Goal: Task Accomplishment & Management: Use online tool/utility

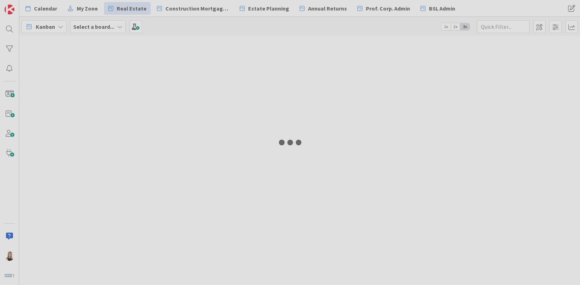
type input "Bloomfield"
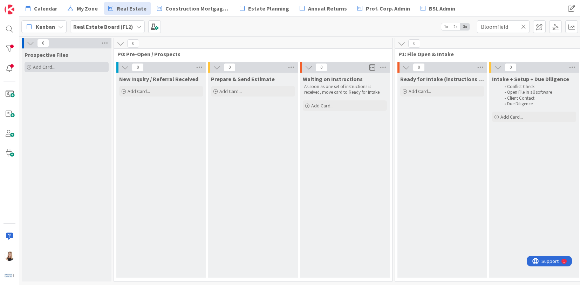
click at [68, 68] on div "Add Card..." at bounding box center [67, 67] width 84 height 11
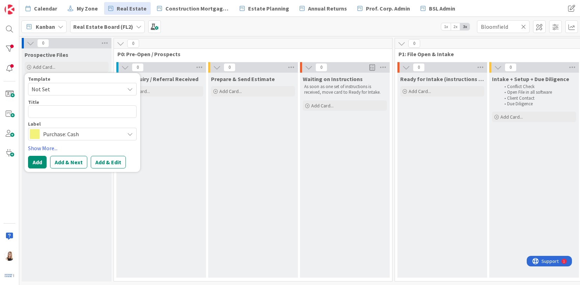
click at [75, 132] on span "Purchase: Cash" at bounding box center [82, 134] width 78 height 10
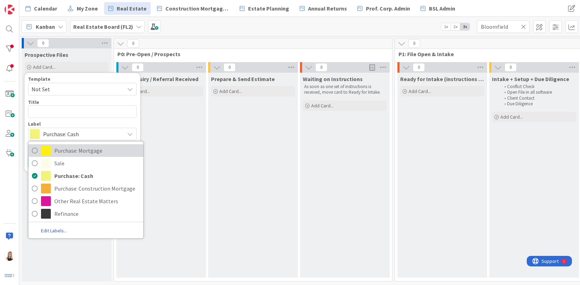
click at [69, 153] on span "Purchase: Mortgage" at bounding box center [97, 150] width 86 height 11
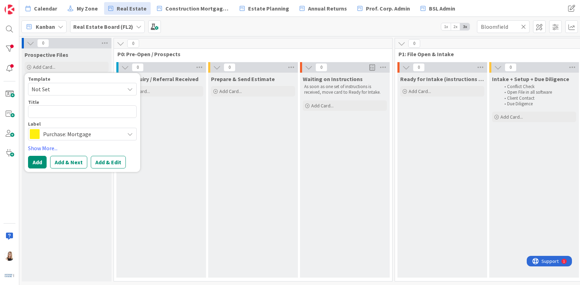
click at [58, 90] on span "Not Set" at bounding box center [76, 88] width 88 height 9
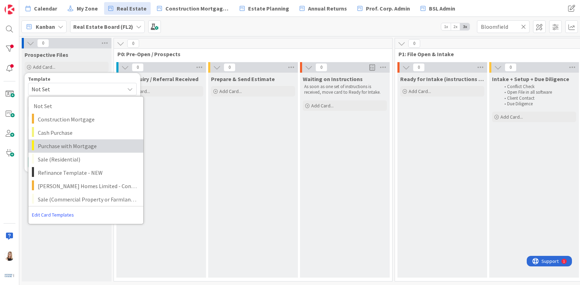
click at [60, 143] on span "Purchase with Mortgage" at bounding box center [88, 145] width 100 height 9
type textarea "x"
type textarea "Purchase with Mortgage"
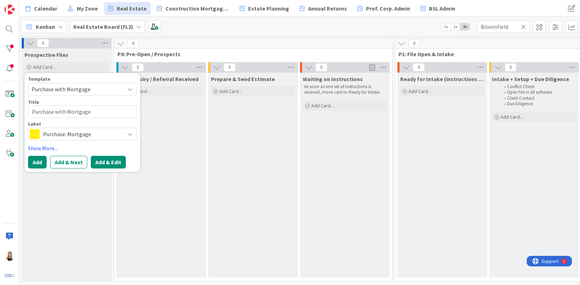
click at [100, 164] on button "Add & Edit" at bounding box center [108, 162] width 35 height 13
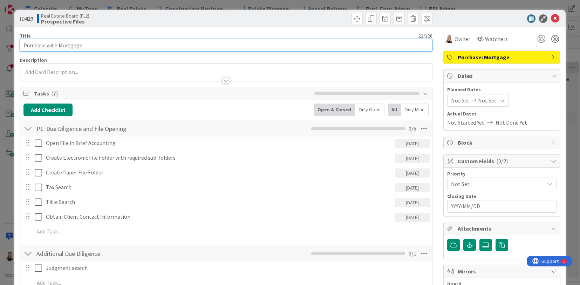
click at [83, 46] on input "Purchase with Mortgage" at bounding box center [226, 45] width 412 height 13
click at [23, 47] on input "Purchase with Mortgage" at bounding box center [226, 45] width 412 height 13
click at [171, 46] on input "Ganchar, Emily and Mahon, Emma - Purchase with Mortgage" at bounding box center [226, 45] width 412 height 13
type input "Ganchar, Emily and Mahon, Emma - Purchase with Mortgage - 4779"
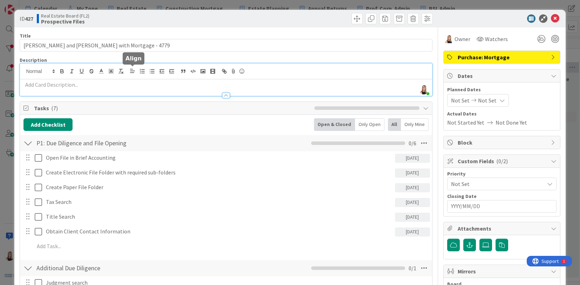
click at [130, 71] on div "Dina Bergerman just joined" at bounding box center [226, 79] width 412 height 32
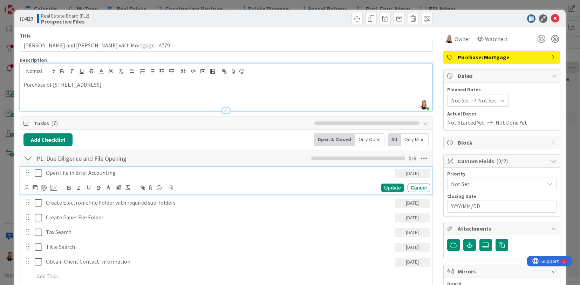
click at [39, 173] on icon at bounding box center [38, 173] width 7 height 8
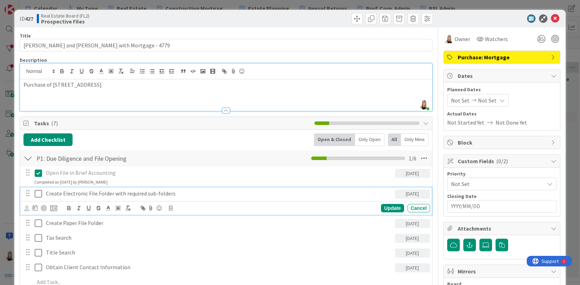
click at [41, 190] on icon at bounding box center [38, 193] width 7 height 8
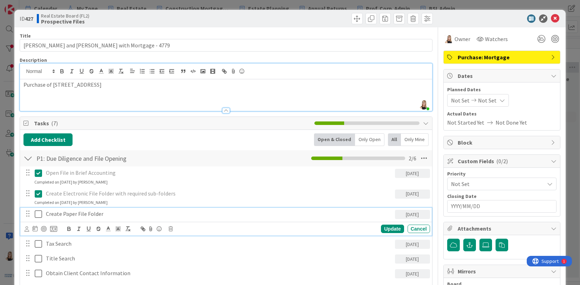
click at [40, 218] on icon at bounding box center [38, 214] width 7 height 8
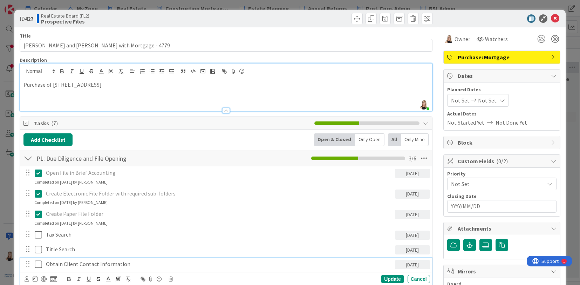
click at [39, 266] on icon at bounding box center [38, 264] width 7 height 8
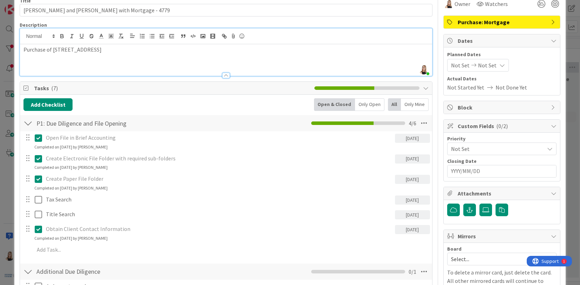
scroll to position [81, 0]
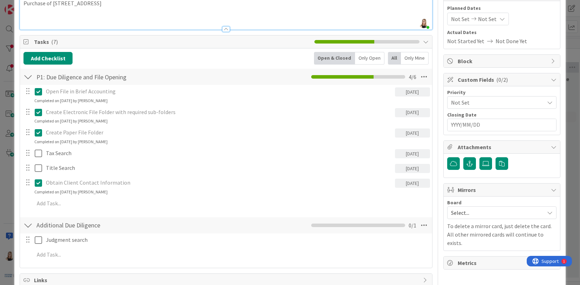
click at [501, 45] on div "Planned Dates Not Set Not Set Actual Dates Not Started Yet Not Done Yet" at bounding box center [502, 25] width 116 height 48
click at [464, 100] on span "Not Set" at bounding box center [496, 102] width 90 height 10
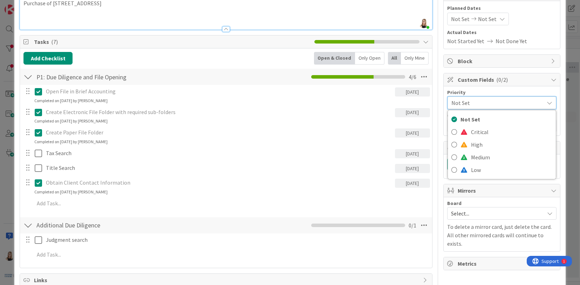
click at [475, 103] on span "Not Set" at bounding box center [495, 103] width 89 height 10
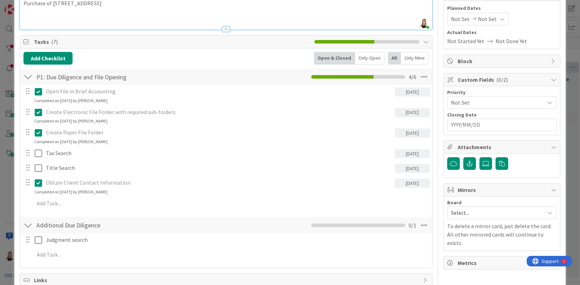
click at [470, 123] on input "YYYY/MM/DD" at bounding box center [502, 125] width 102 height 12
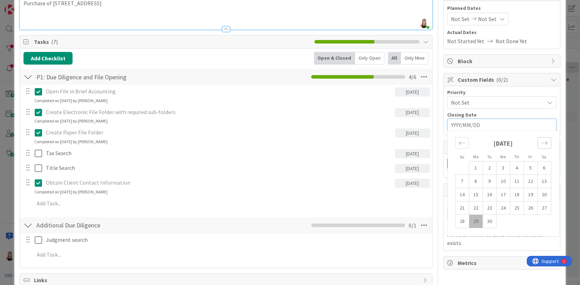
click at [541, 140] on icon "Move forward to switch to the next month." at bounding box center [544, 142] width 7 height 7
click at [497, 183] on td "8" at bounding box center [503, 181] width 14 height 13
type input "2025/10/08"
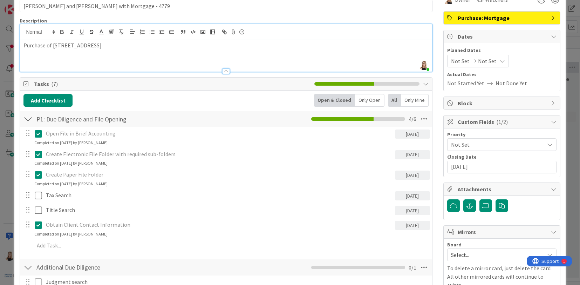
scroll to position [39, 0]
click at [483, 62] on span "Not Set" at bounding box center [487, 61] width 19 height 8
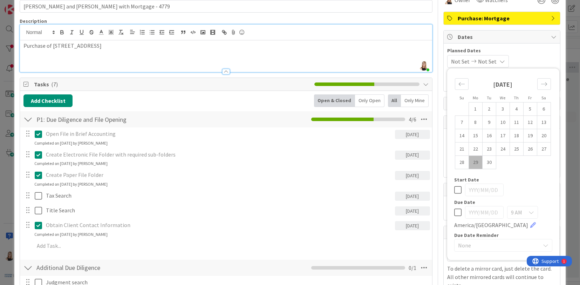
click at [454, 212] on icon at bounding box center [457, 212] width 7 height 8
type input "2025/09/29"
click at [490, 216] on input "2025/09/29" at bounding box center [484, 212] width 39 height 13
click at [541, 84] on icon "Move forward to switch to the next month." at bounding box center [544, 84] width 6 height 4
click at [498, 124] on td "8" at bounding box center [503, 122] width 14 height 13
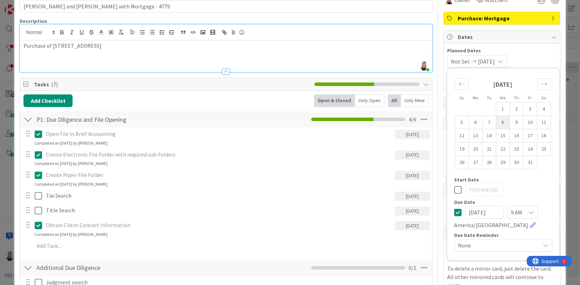
type input "2025/10/08"
click at [478, 194] on input "2025/10/08" at bounding box center [484, 189] width 39 height 13
click at [458, 83] on icon "Move backward to switch to the previous month." at bounding box center [461, 84] width 7 height 7
click at [472, 161] on td "29" at bounding box center [476, 162] width 14 height 13
type input "2025/09/29"
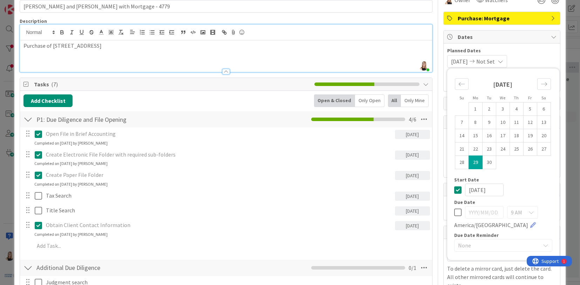
click at [454, 214] on icon at bounding box center [457, 212] width 7 height 8
click at [492, 214] on input "2025/09/30" at bounding box center [484, 212] width 39 height 13
click at [544, 86] on div "Move forward to switch to the next month." at bounding box center [544, 84] width 14 height 12
click at [498, 122] on td "8" at bounding box center [503, 122] width 14 height 13
type input "2025/10/08"
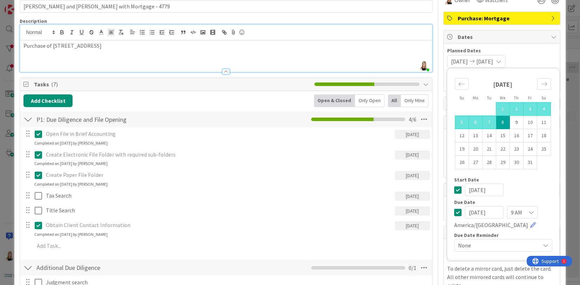
click at [520, 210] on div "9 AM" at bounding box center [522, 212] width 31 height 13
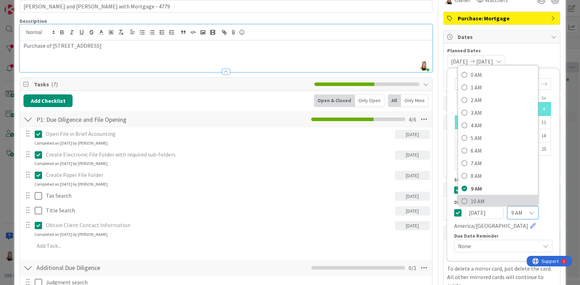
click at [471, 203] on span "10 AM" at bounding box center [503, 201] width 64 height 11
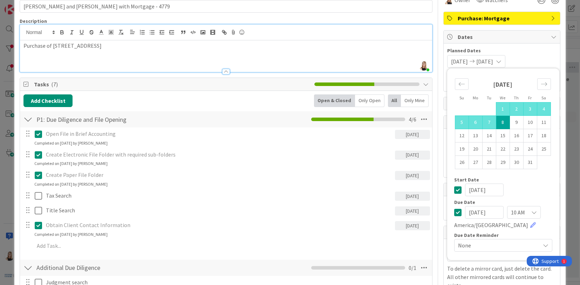
click at [526, 242] on span "None" at bounding box center [497, 245] width 78 height 10
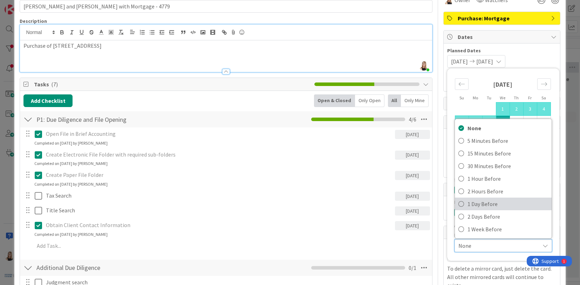
click at [455, 201] on link "1 Day Before" at bounding box center [503, 203] width 97 height 13
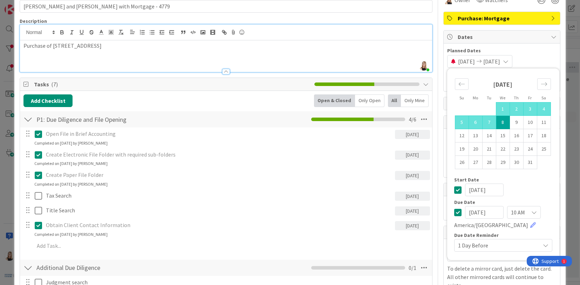
click at [541, 183] on div "Start Date 2025/09/29" at bounding box center [503, 186] width 98 height 19
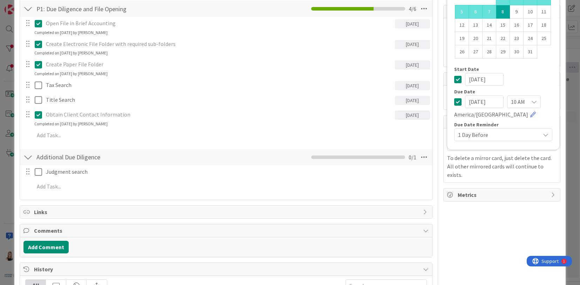
scroll to position [265, 0]
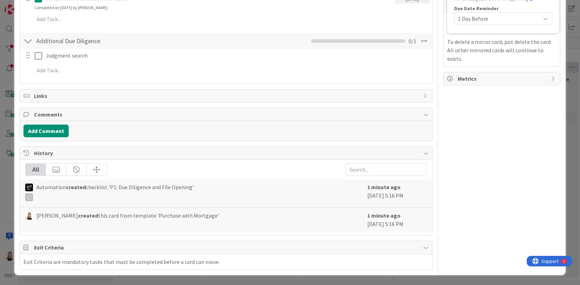
click at [513, 210] on div "Owner Watchers Purchase: Mortgage Dates Planned Dates 2025/09/29 2025/10/08 Su …" at bounding box center [501, 15] width 117 height 507
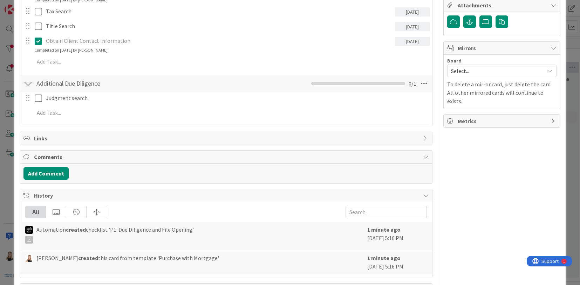
scroll to position [94, 0]
